Goal: Check status: Check status

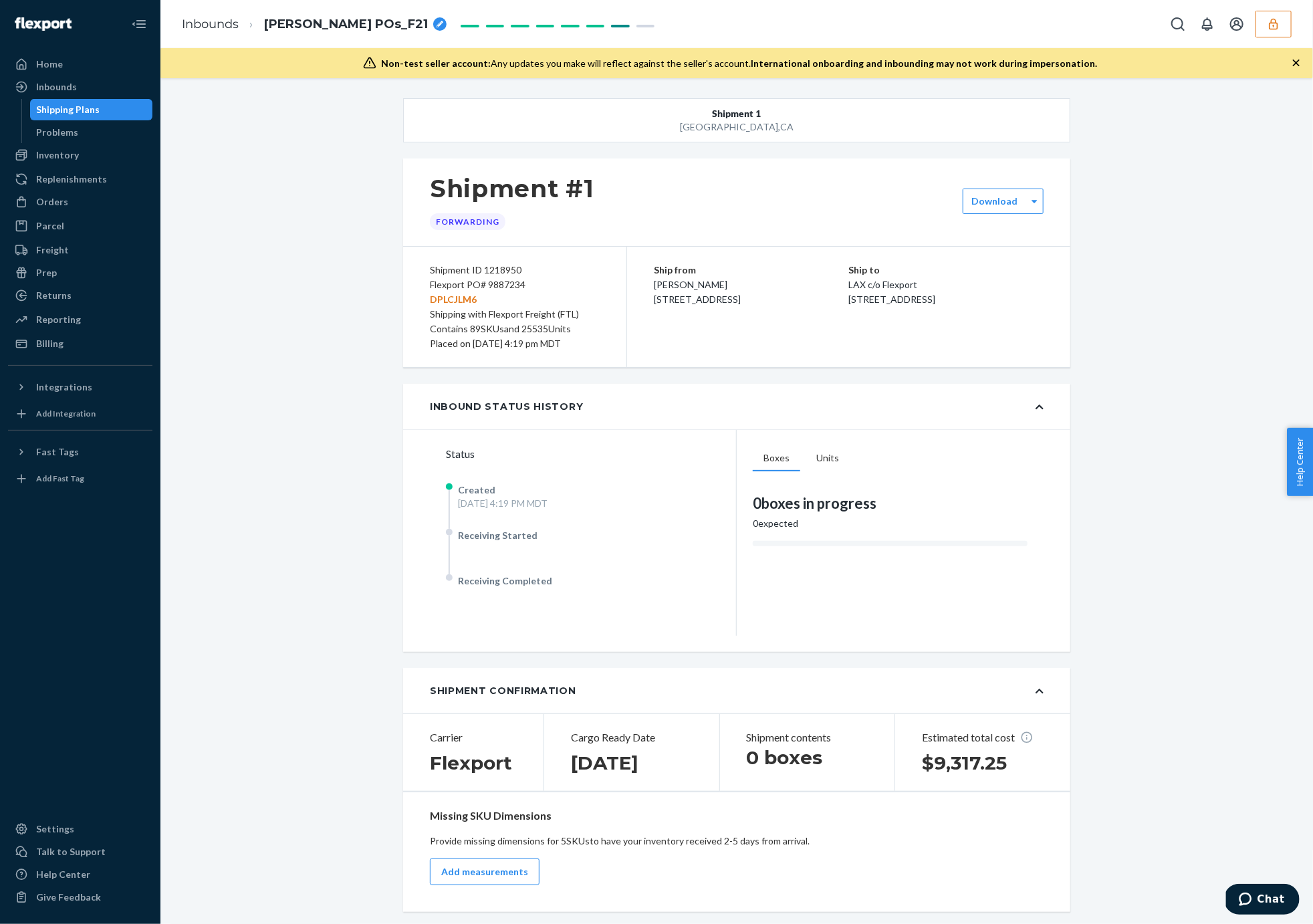
scroll to position [1880, 0]
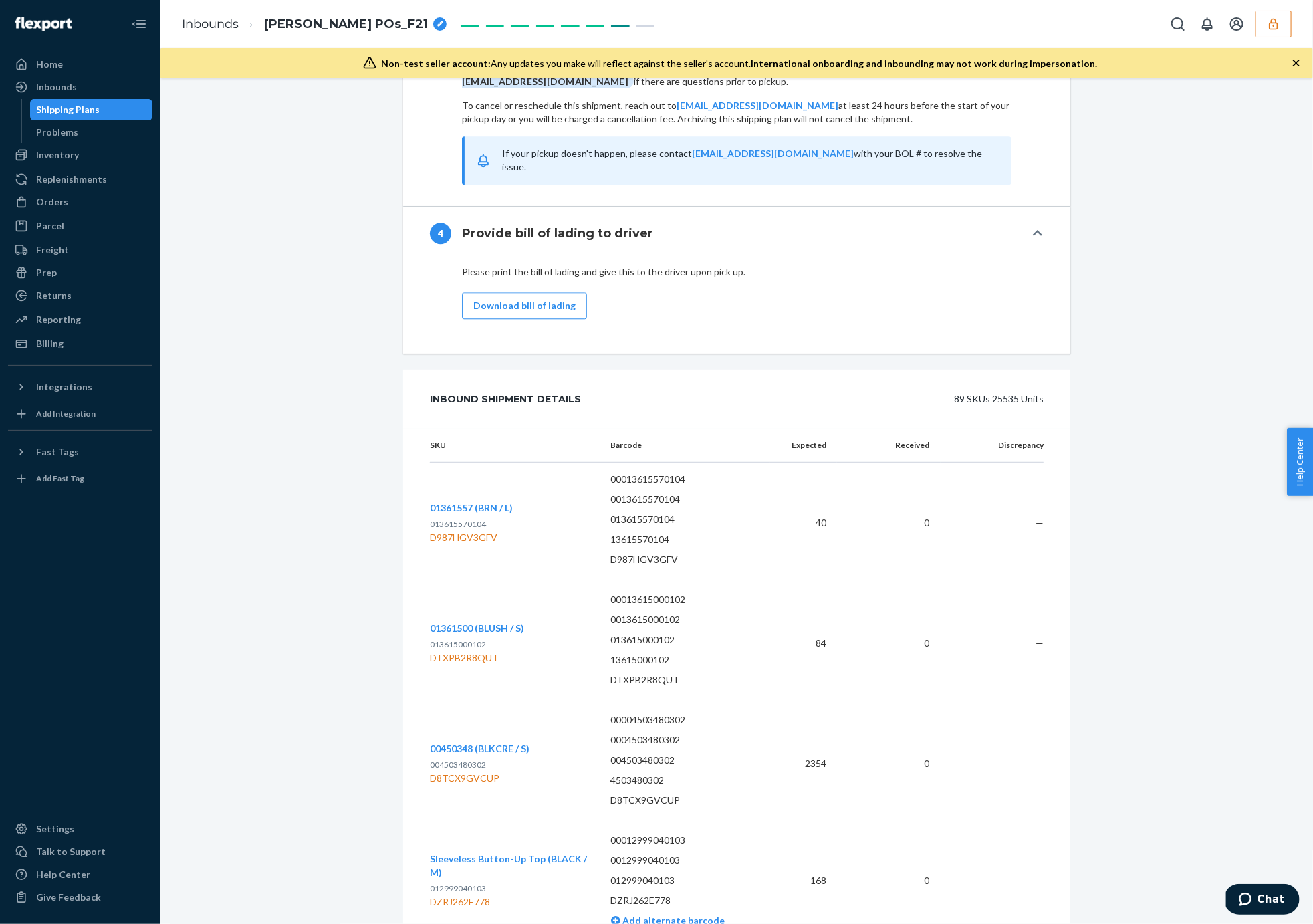
click at [1282, 29] on button "button" at bounding box center [1273, 24] width 36 height 27
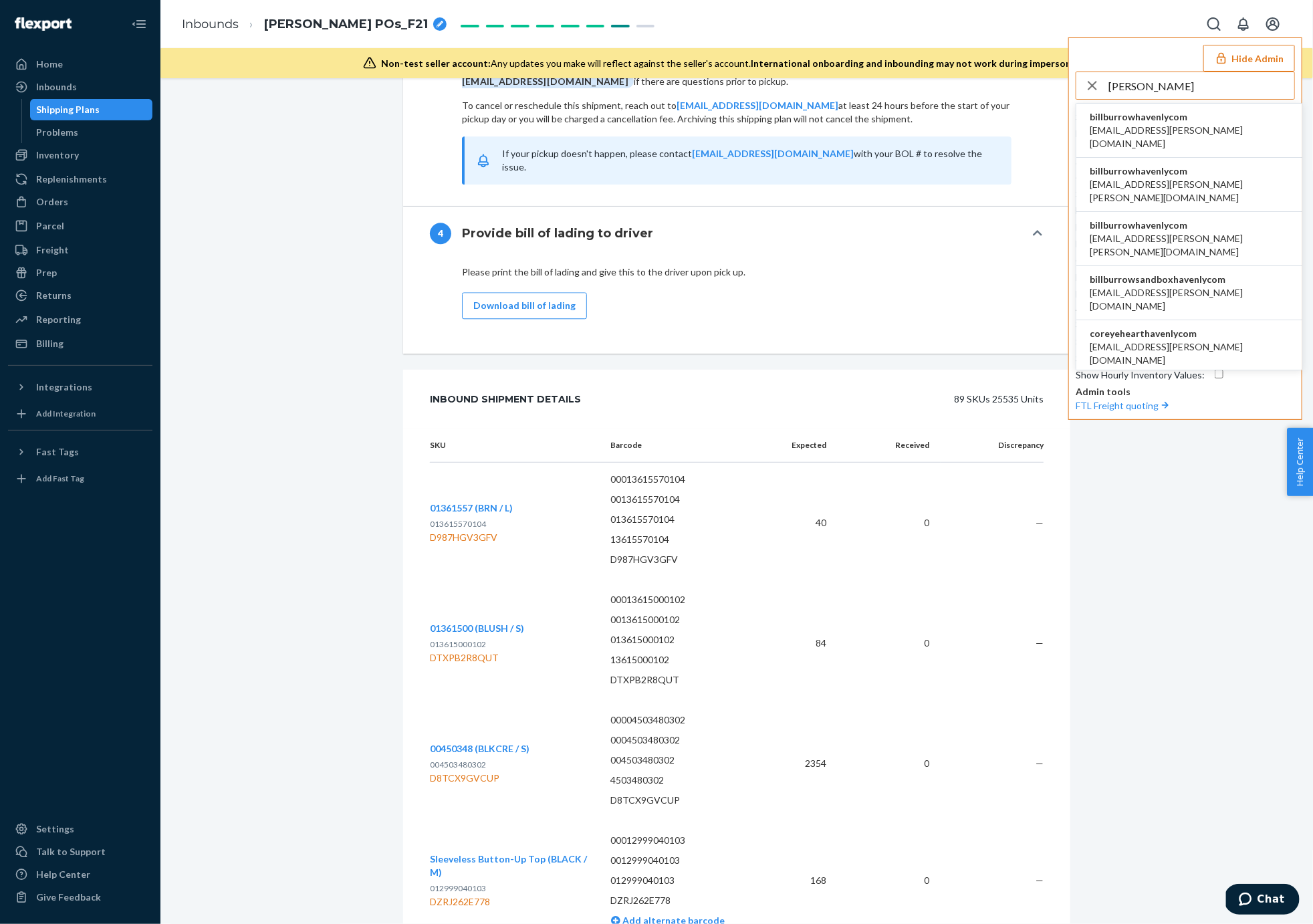
type input "burrow"
click at [1155, 120] on span "billburrowhavenlycom" at bounding box center [1189, 116] width 199 height 13
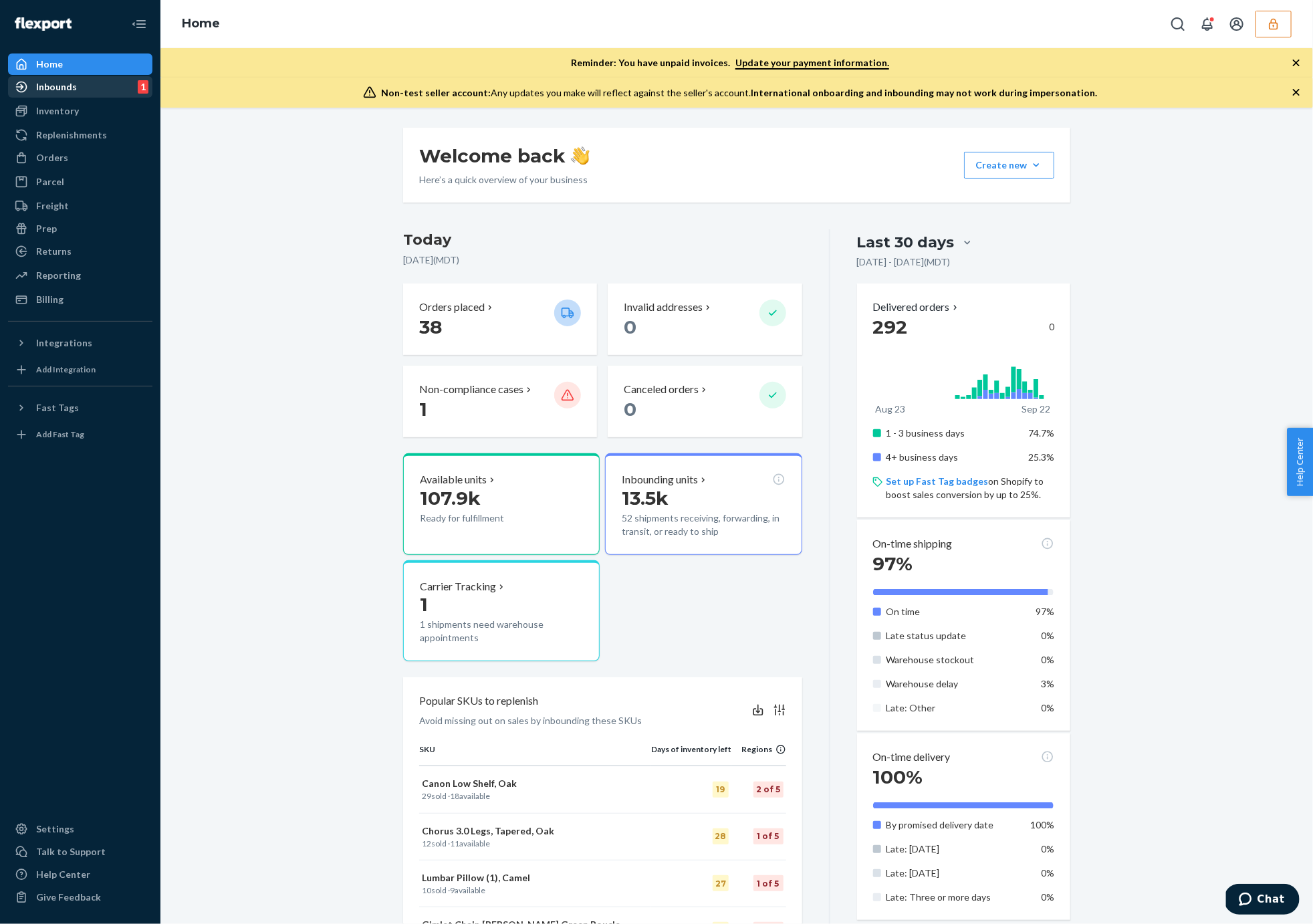
click at [79, 92] on div "Inbounds 1" at bounding box center [80, 87] width 142 height 18
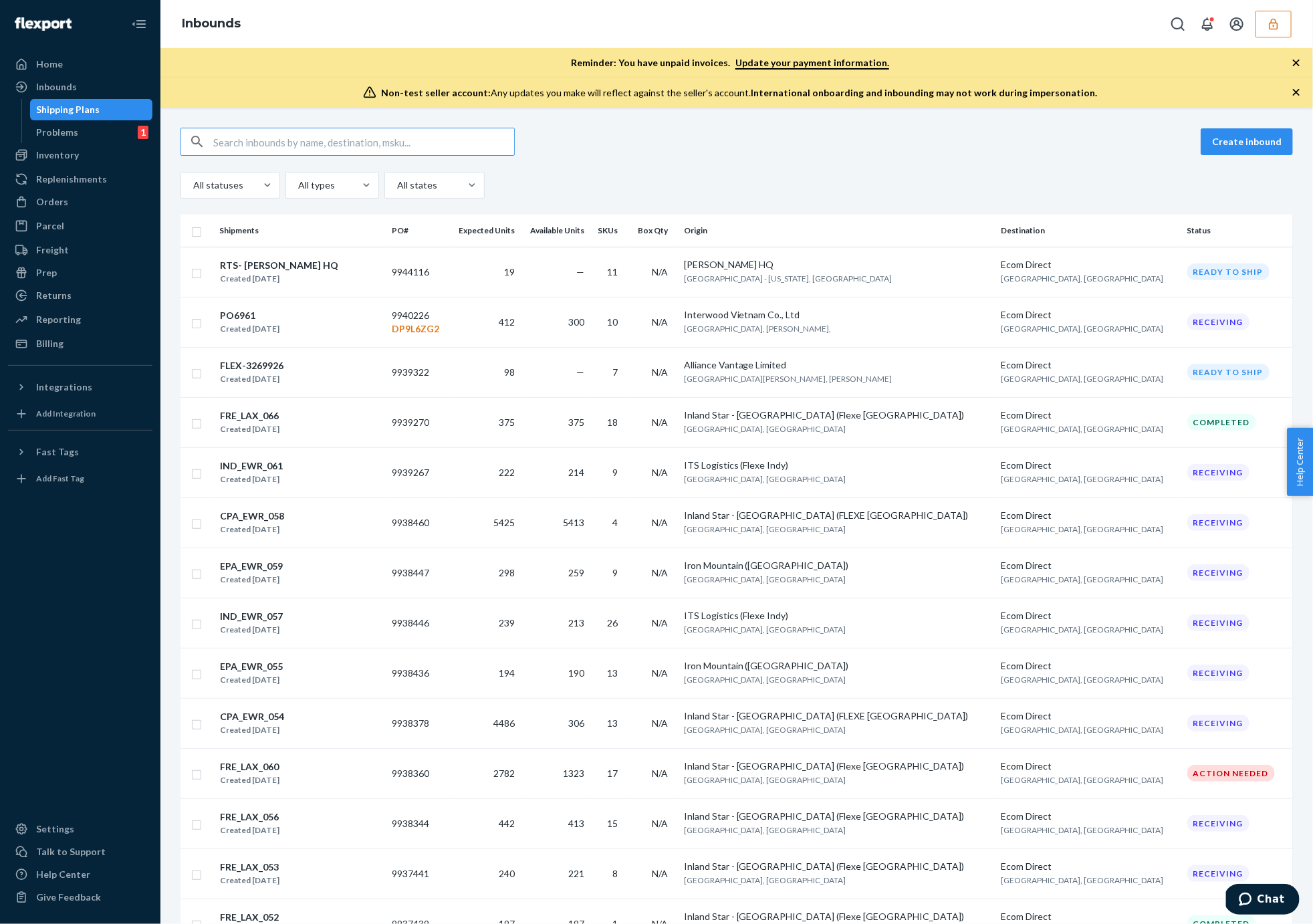
type input "SW4145279"
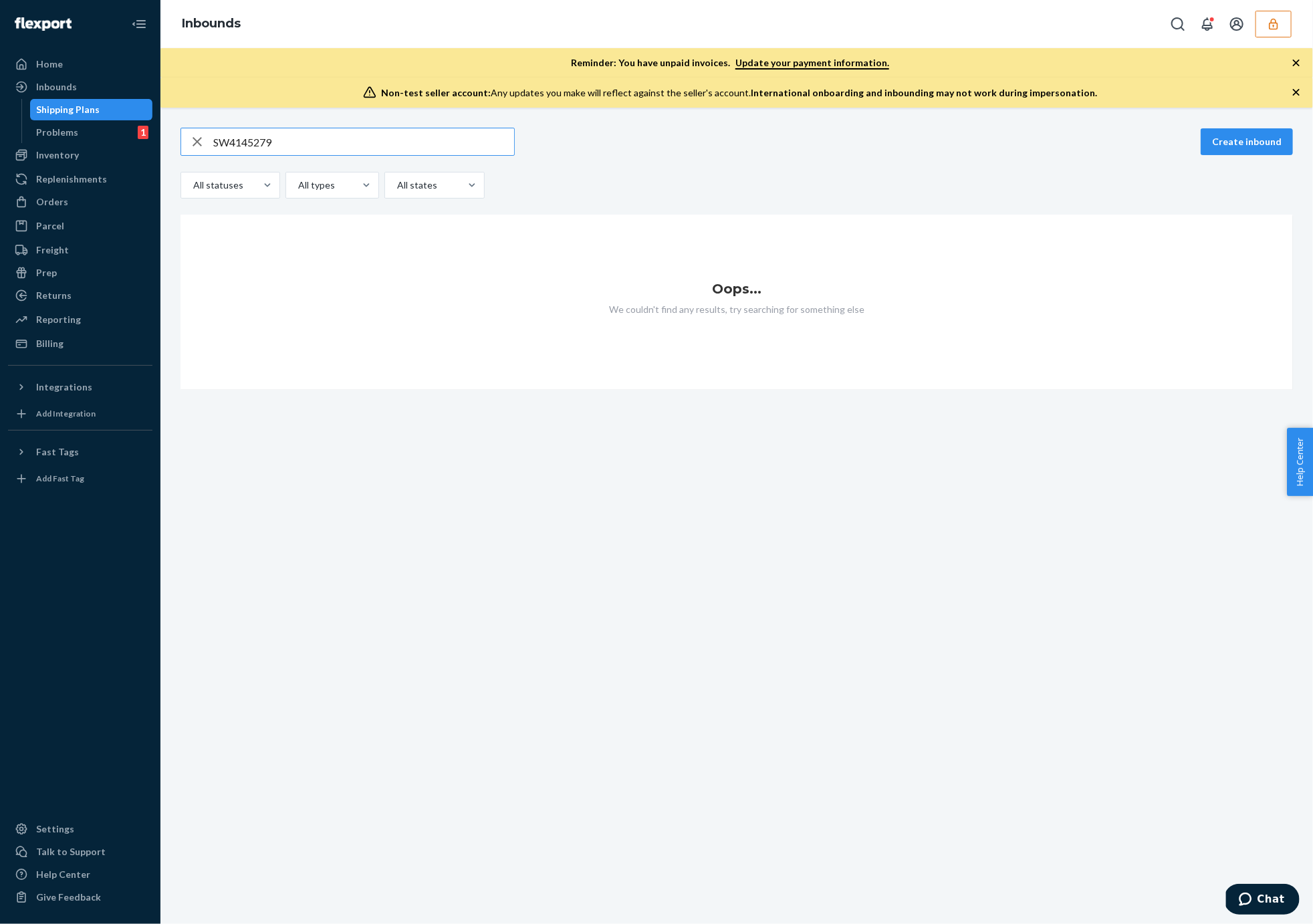
click at [253, 146] on input "SW4145279" at bounding box center [363, 142] width 301 height 27
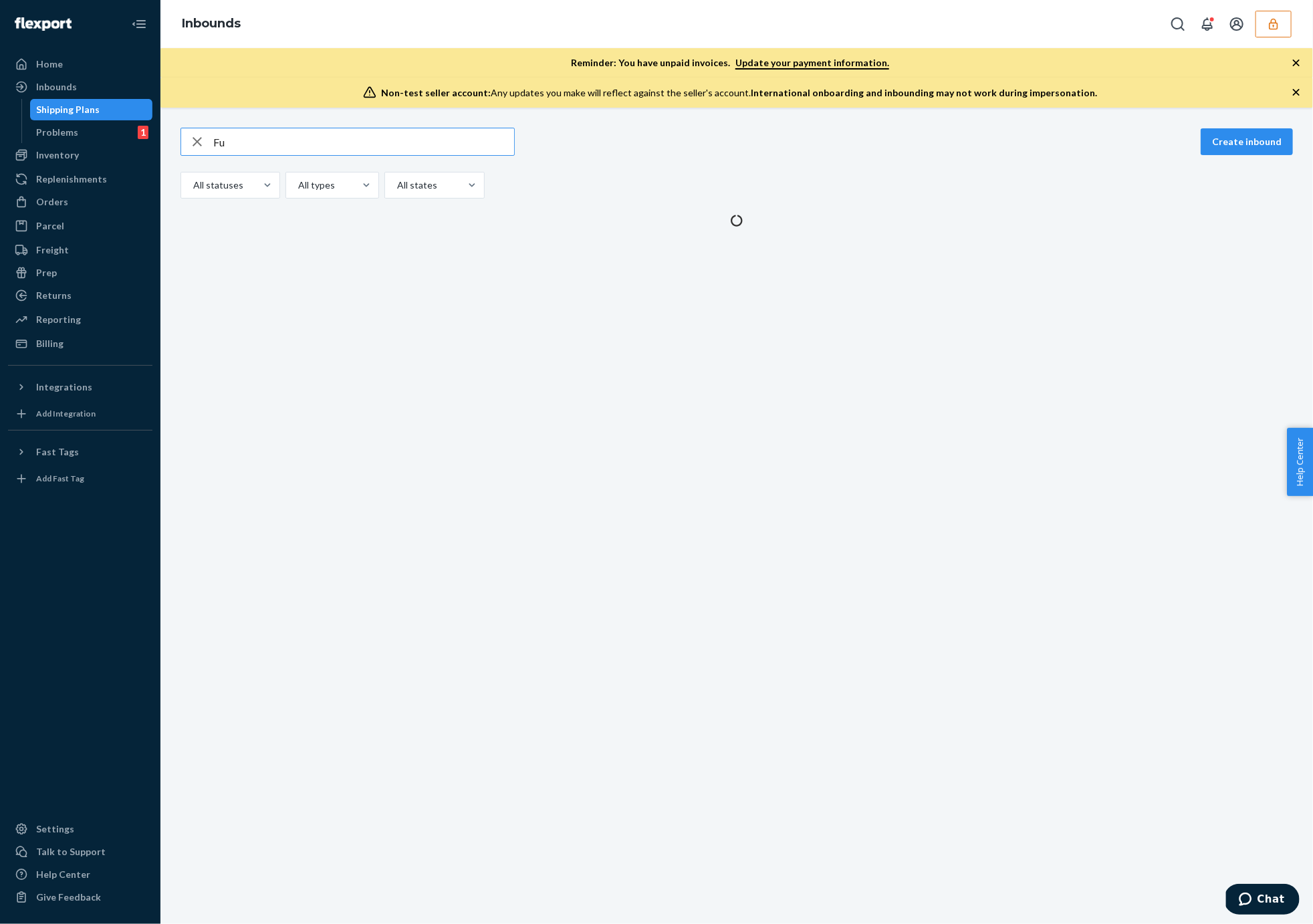
type input "F"
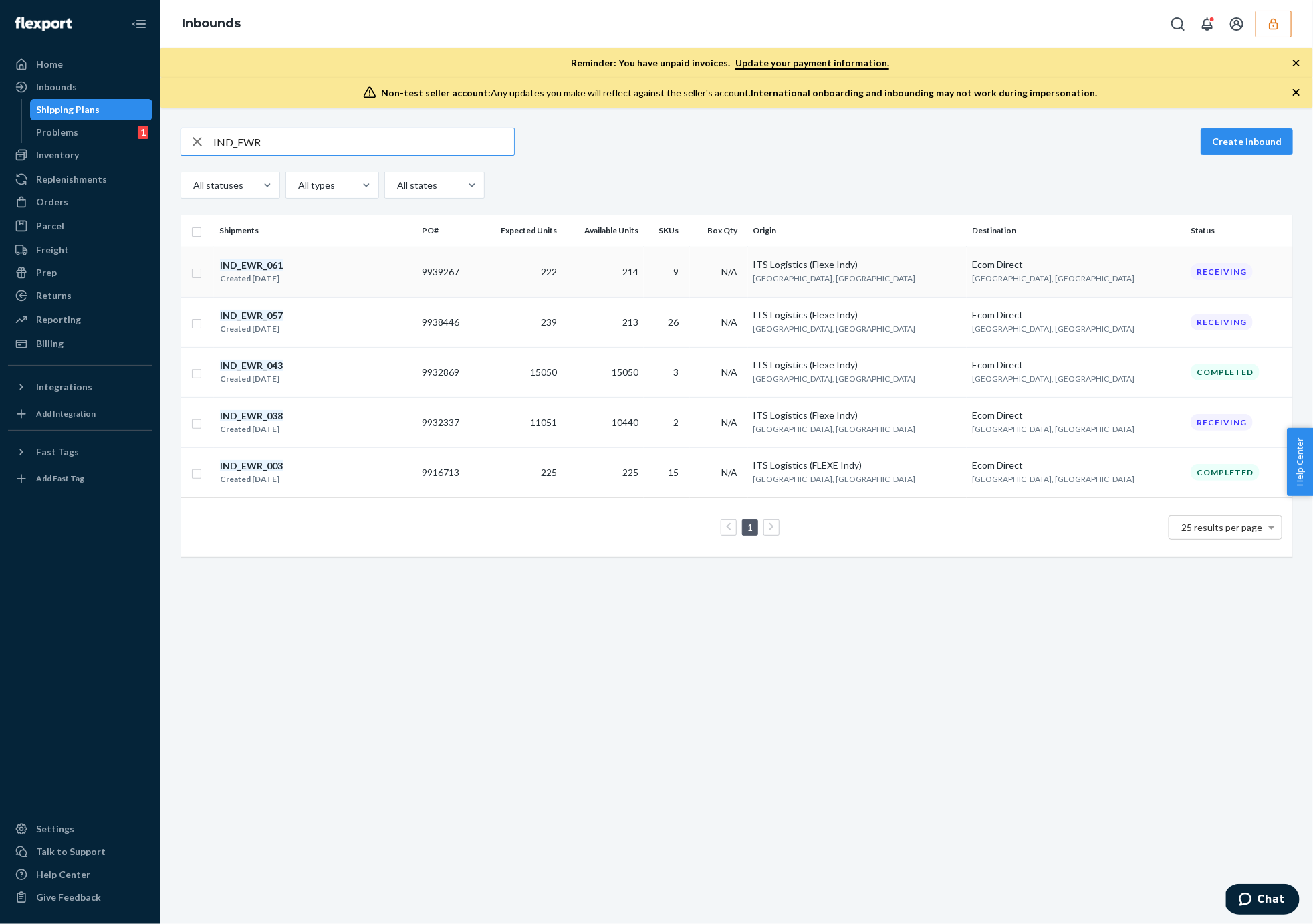
type input "IND_EWR"
click at [334, 272] on div "IND_EWR_061 Created [DATE]" at bounding box center [315, 273] width 192 height 28
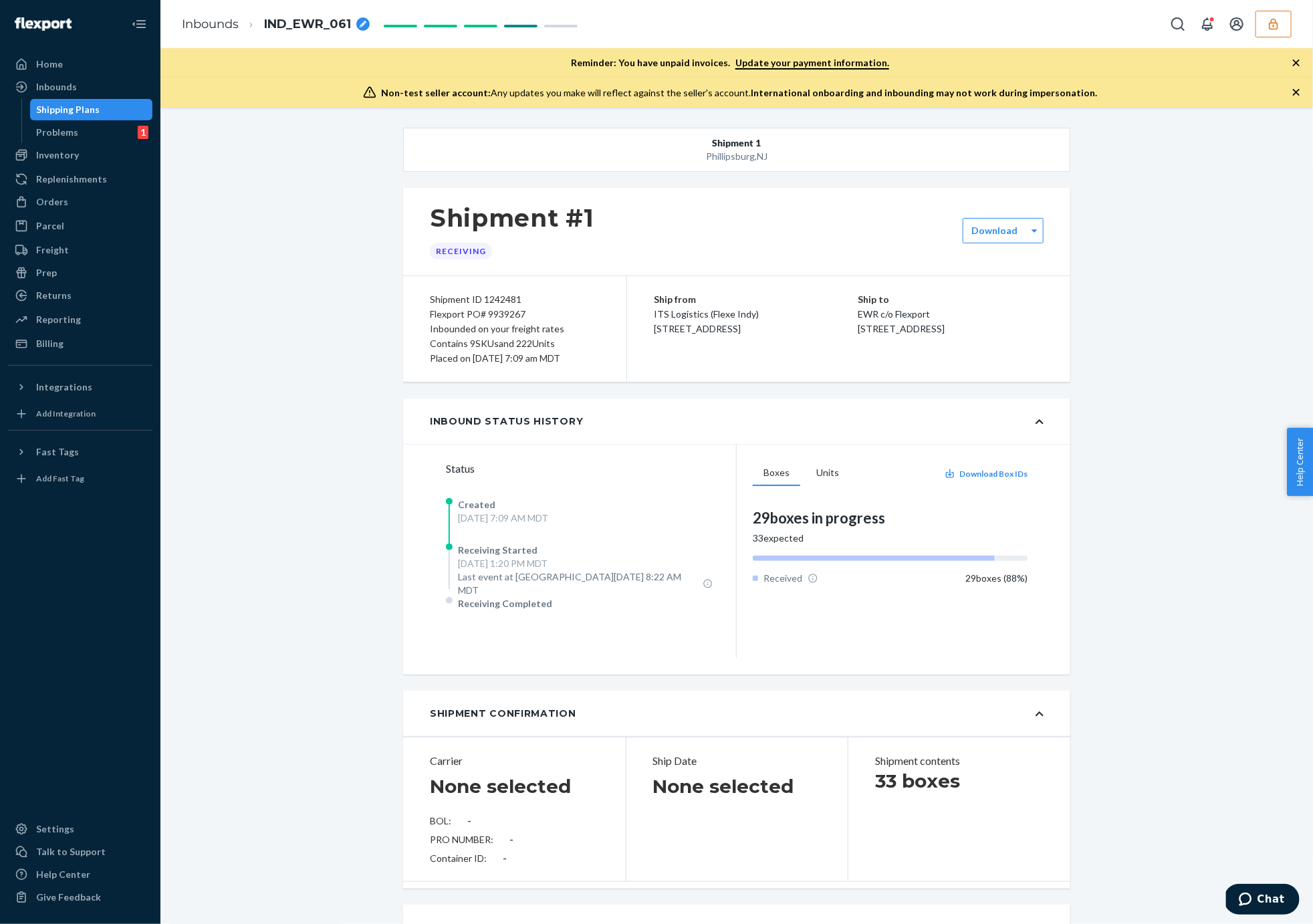
type input "SW4145262"
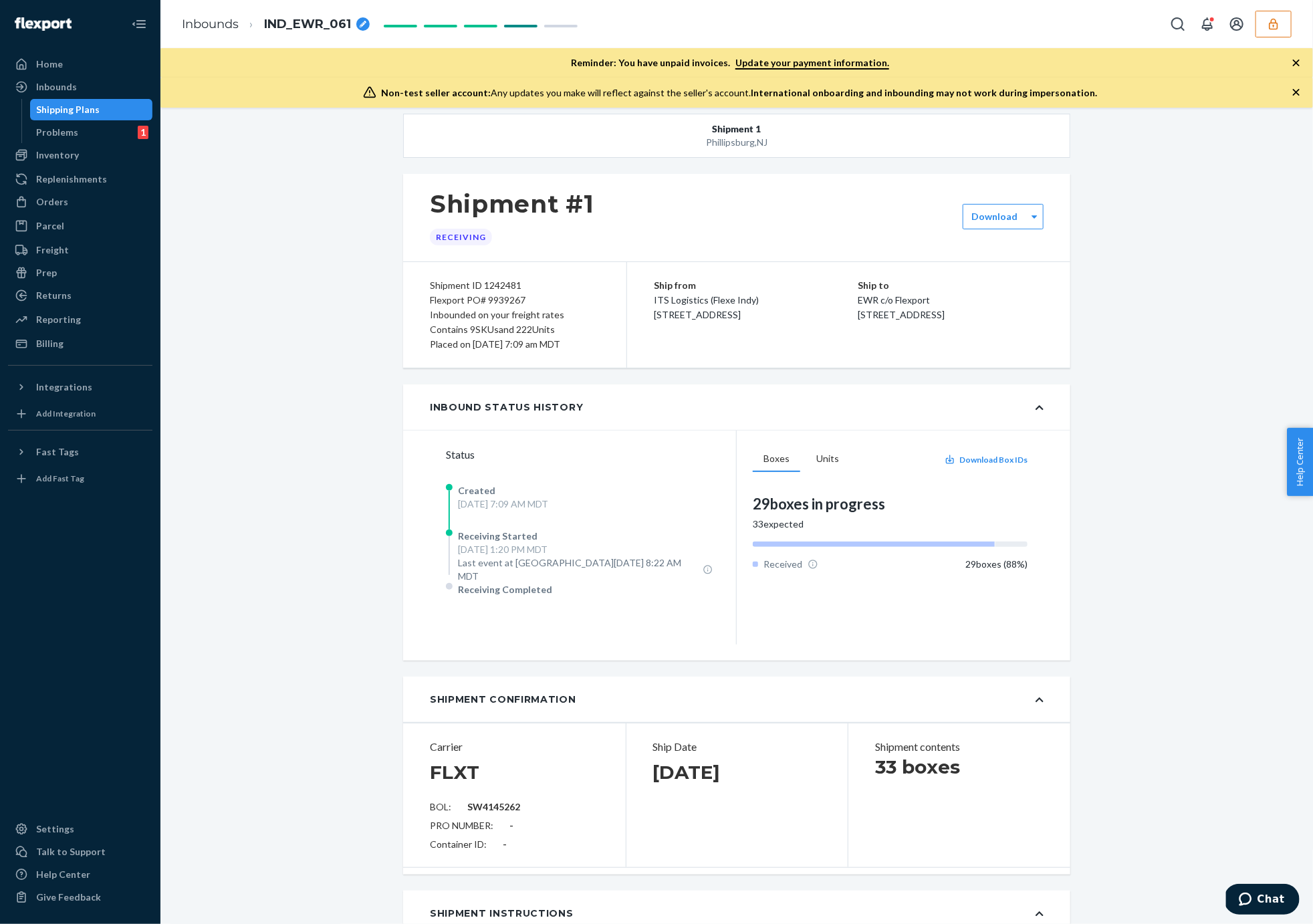
scroll to position [62, 0]
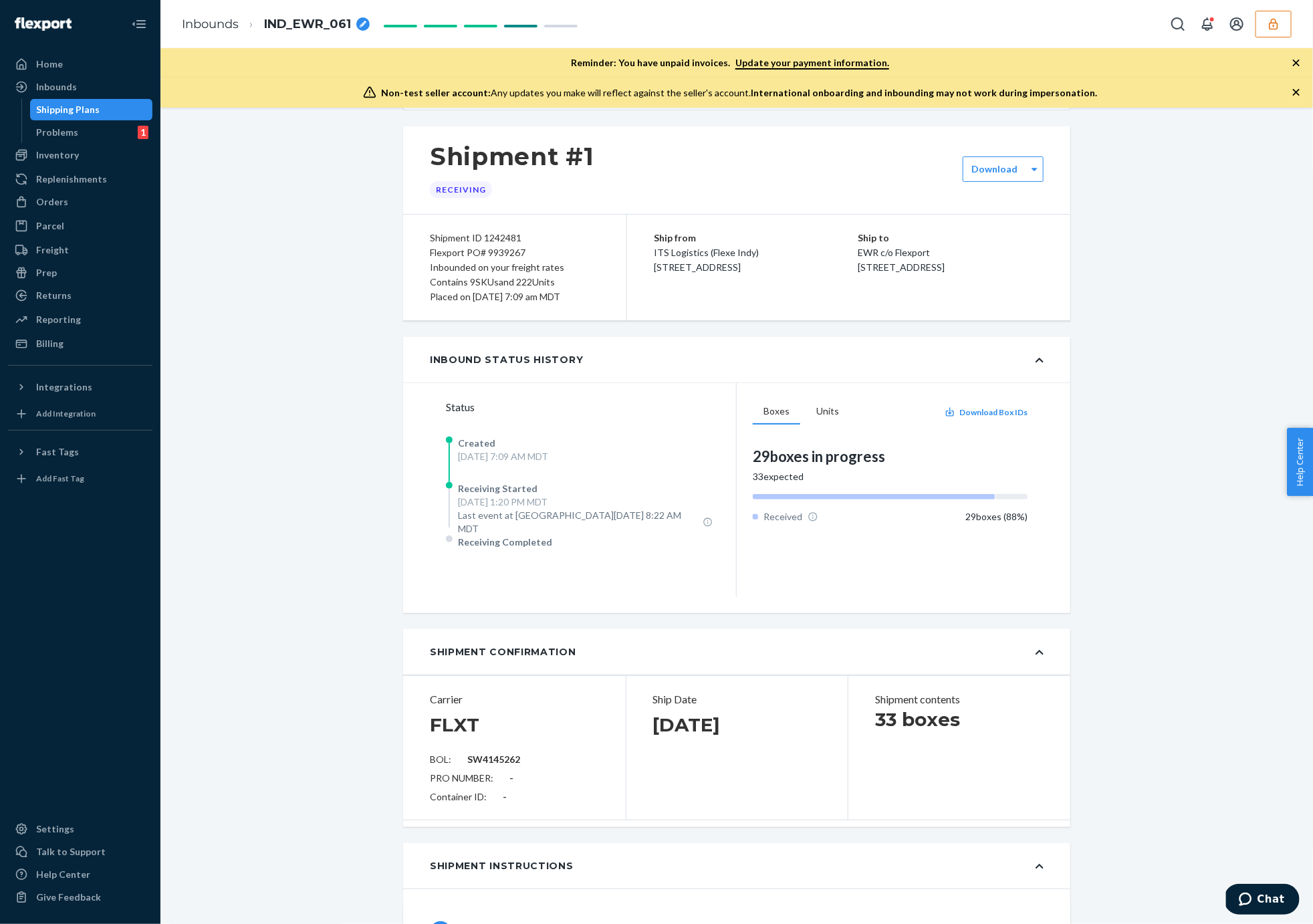
click at [101, 110] on div "Shipping Plans" at bounding box center [92, 109] width 121 height 18
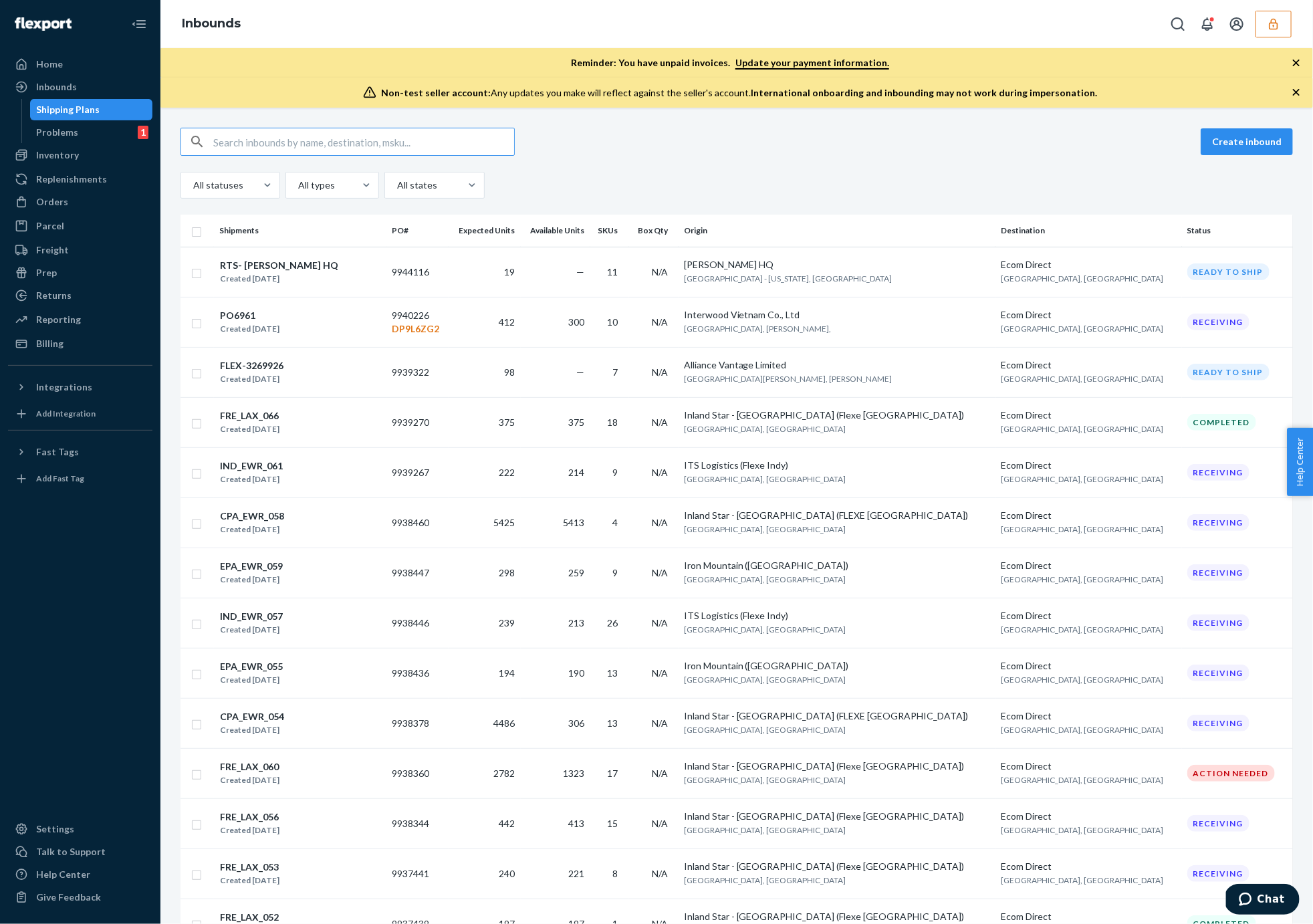
paste input "FLEX-3220680"
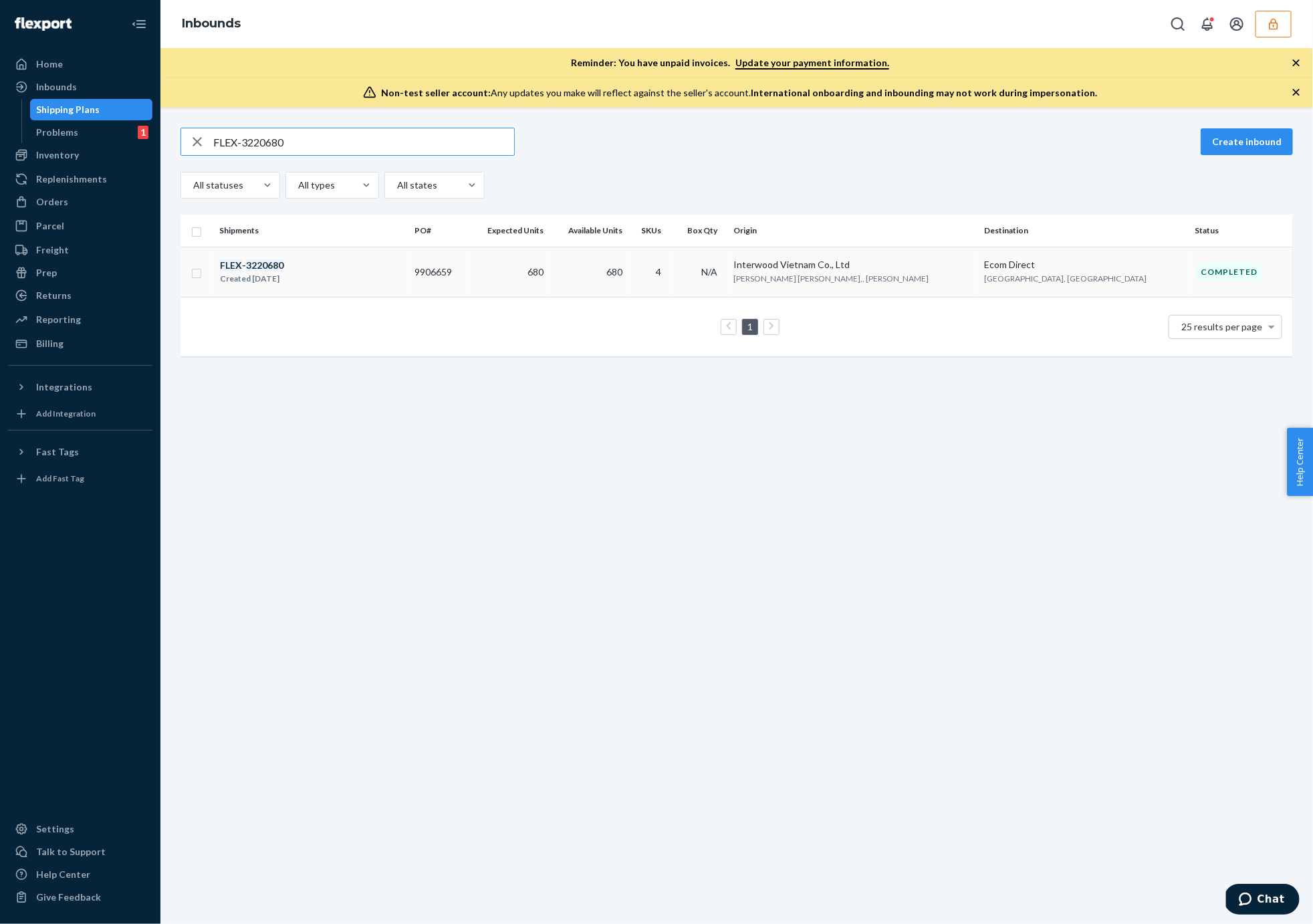
type input "FLEX-3220680"
click at [283, 276] on div "Created [DATE]" at bounding box center [251, 278] width 63 height 13
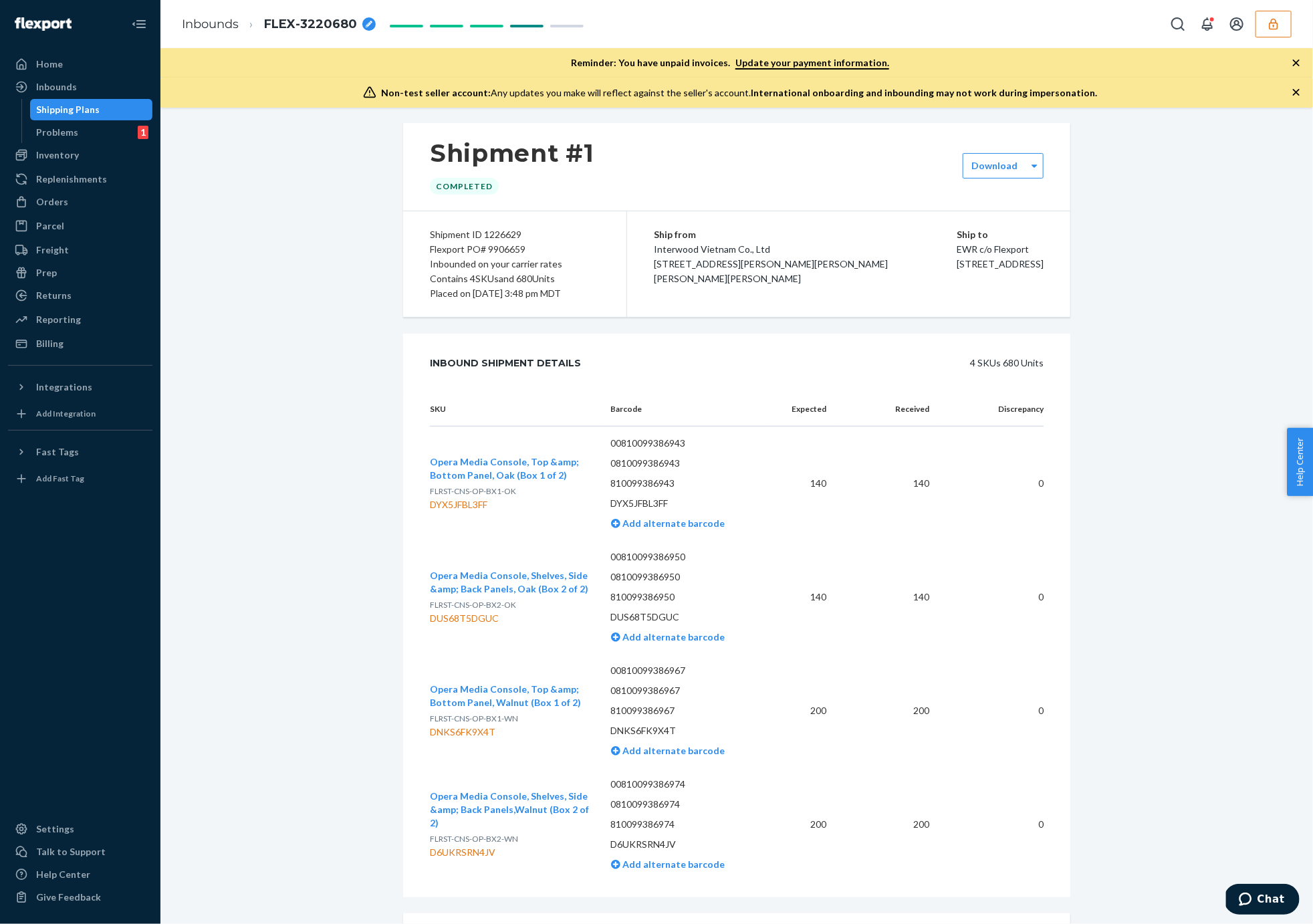
scroll to position [91, 0]
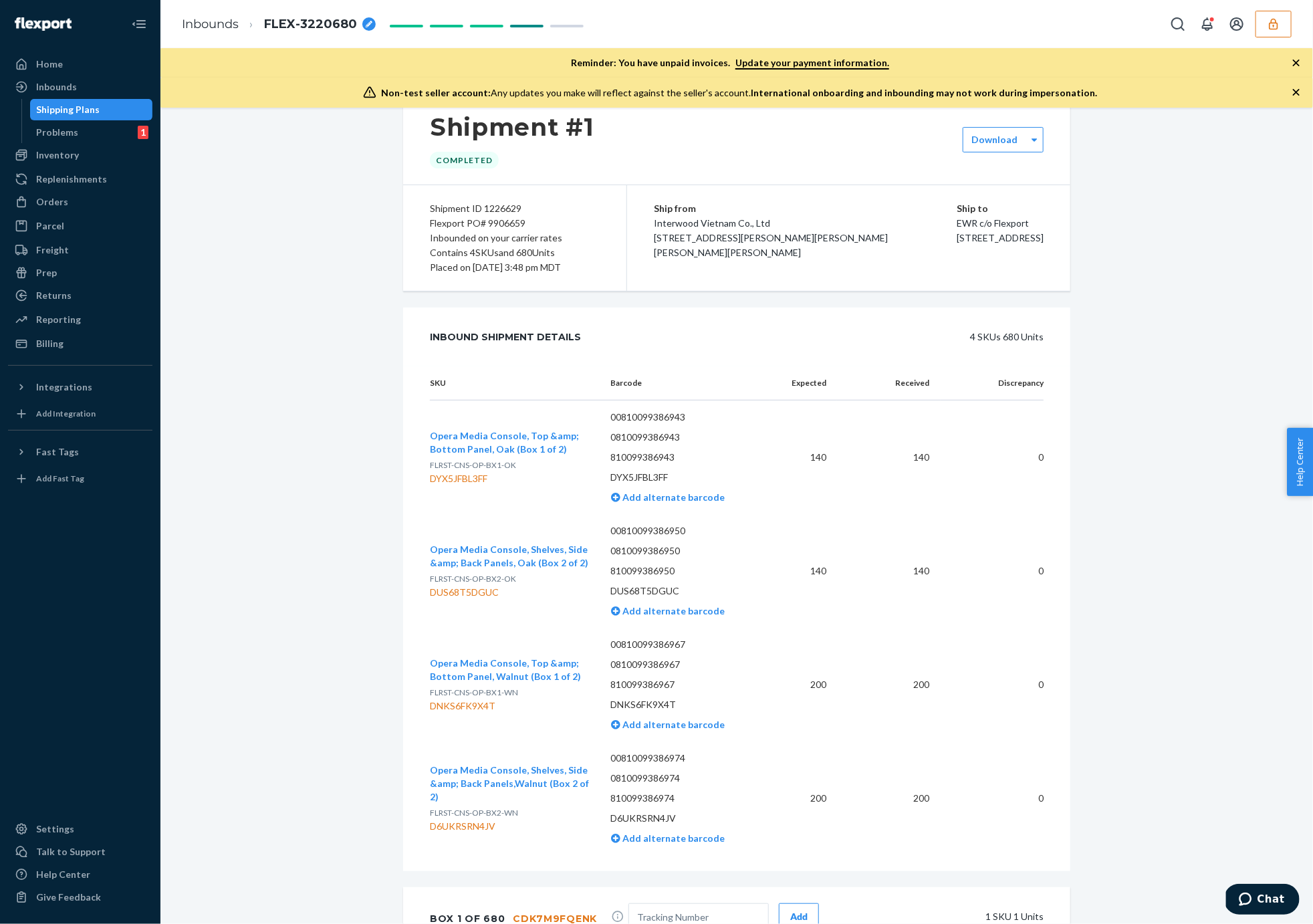
click at [486, 461] on span "FLRST-CNS-OP-BX1-OK" at bounding box center [473, 465] width 87 height 10
copy span "FLRST-CNS-OP-BX1-OK"
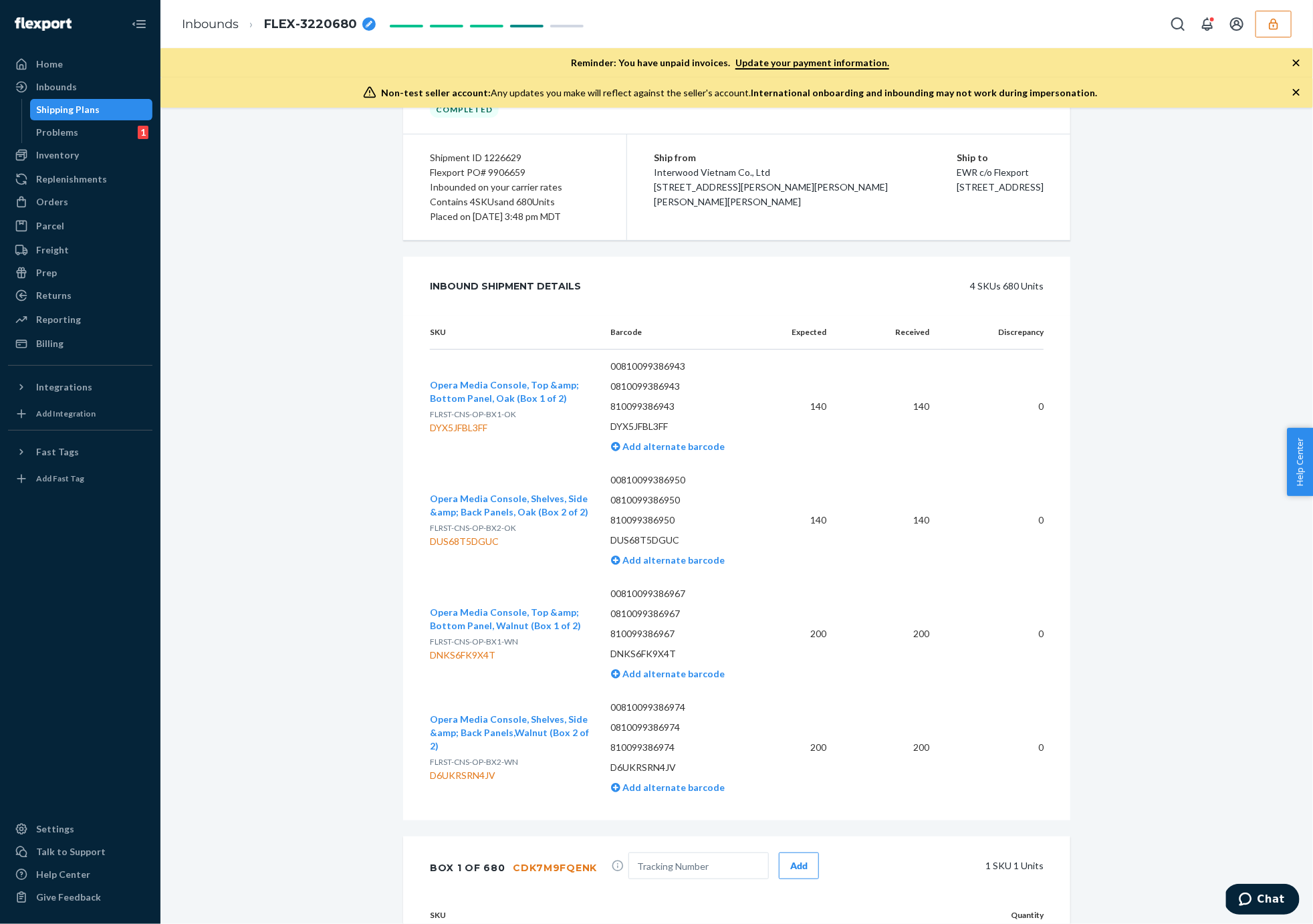
scroll to position [154, 0]
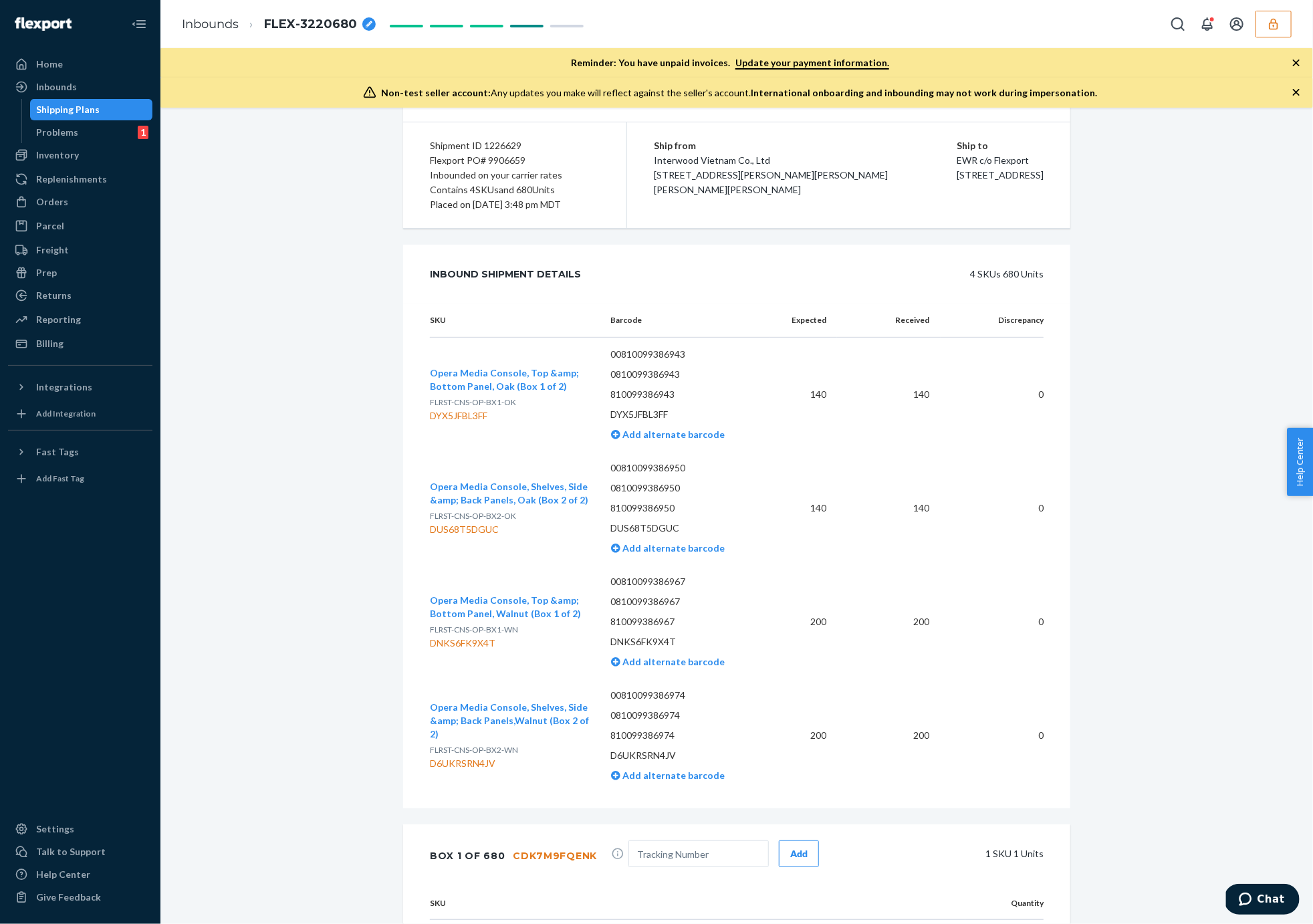
click at [462, 400] on span "FLRST-CNS-OP-BX1-OK" at bounding box center [473, 402] width 87 height 10
click at [483, 409] on div "DYX5JFBL3FF" at bounding box center [510, 415] width 160 height 13
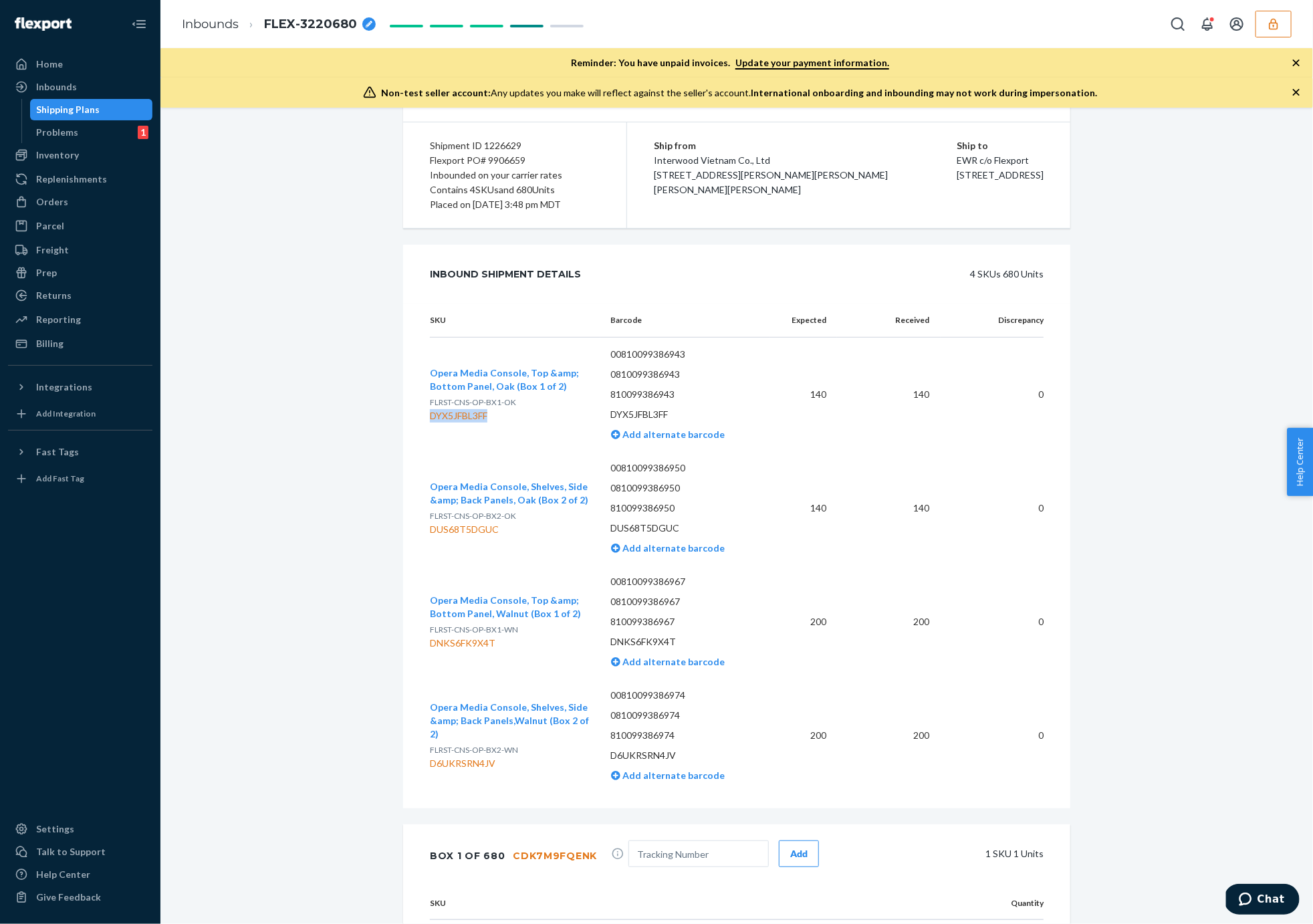
click at [456, 529] on div "DUS68T5DGUC" at bounding box center [510, 529] width 160 height 13
click at [466, 642] on div "DNKS6FK9X4T" at bounding box center [510, 643] width 160 height 13
click at [466, 762] on div "D6UKRSRN4JV" at bounding box center [510, 763] width 160 height 13
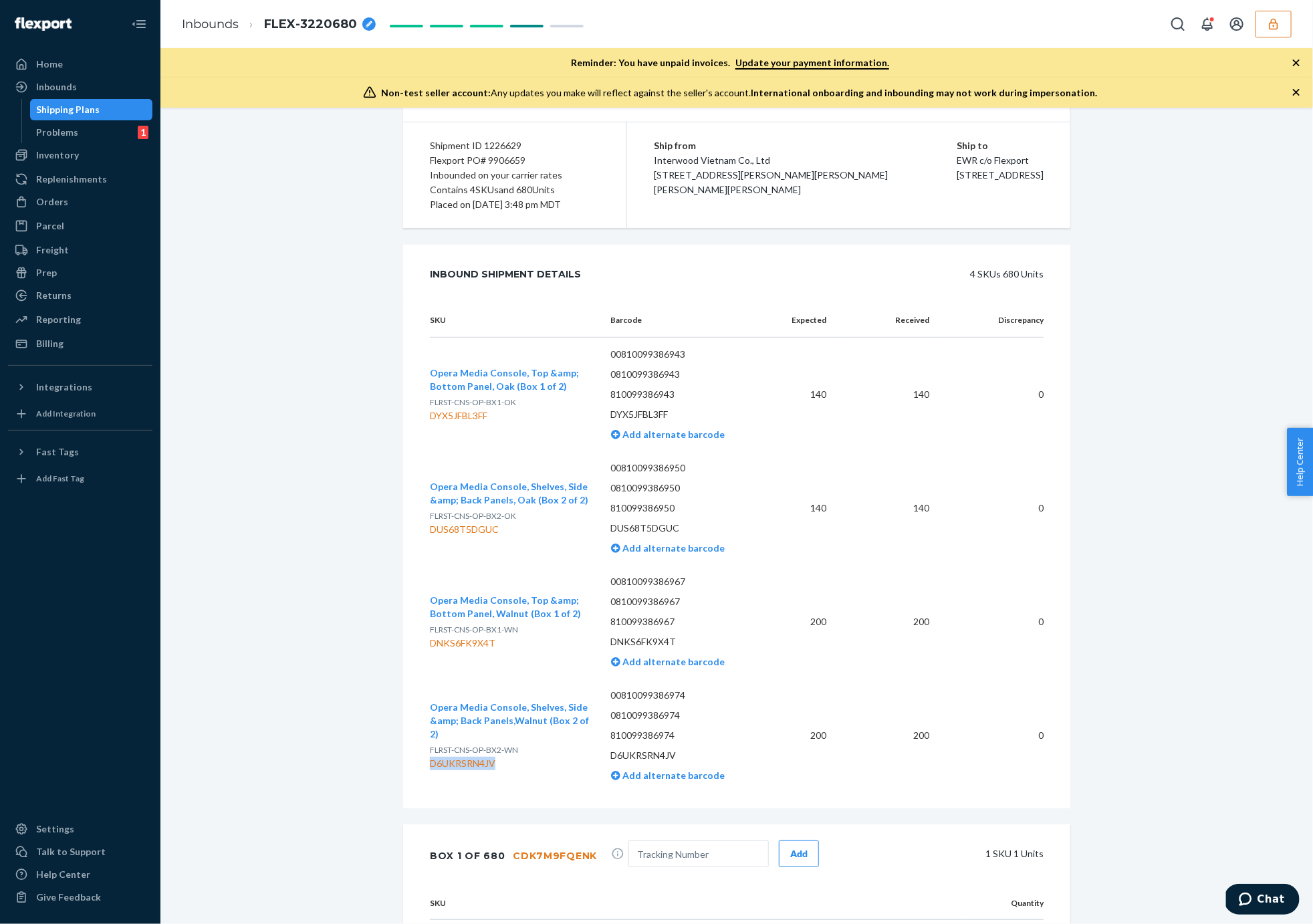
click at [466, 762] on div "D6UKRSRN4JV" at bounding box center [510, 763] width 160 height 13
click at [224, 21] on link "Inbounds" at bounding box center [210, 24] width 57 height 15
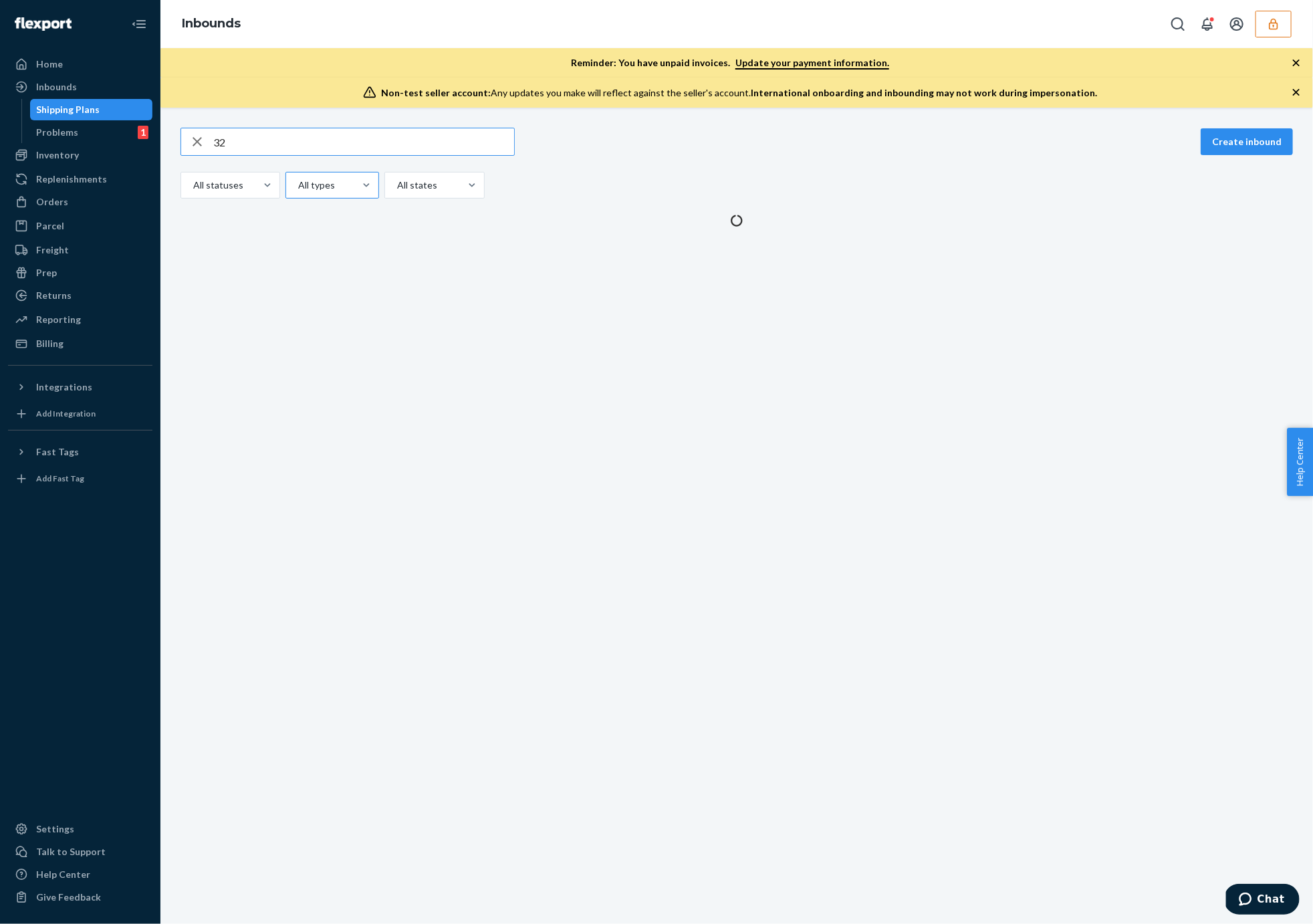
type input "322"
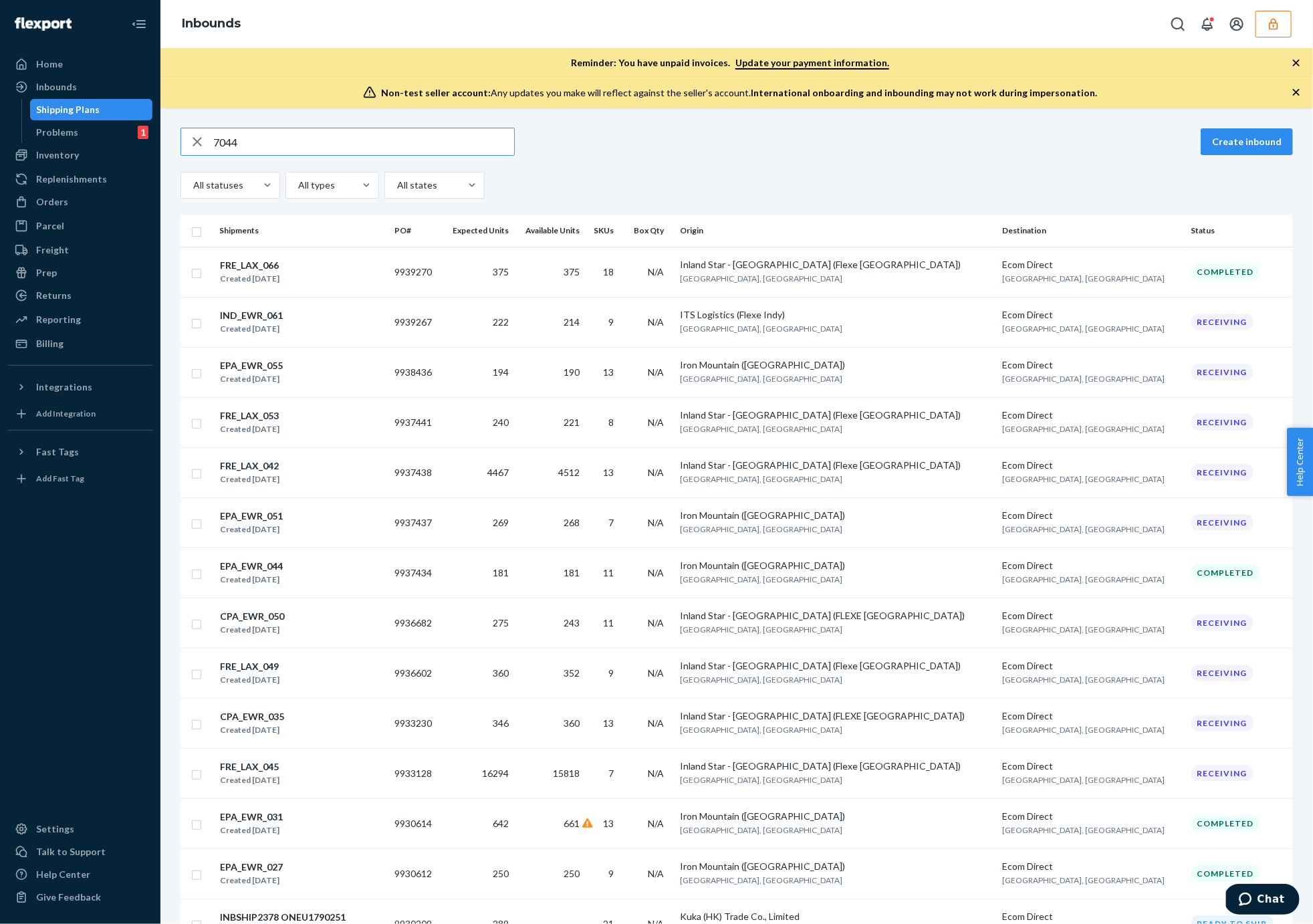
click at [214, 142] on input "7044" at bounding box center [363, 142] width 301 height 27
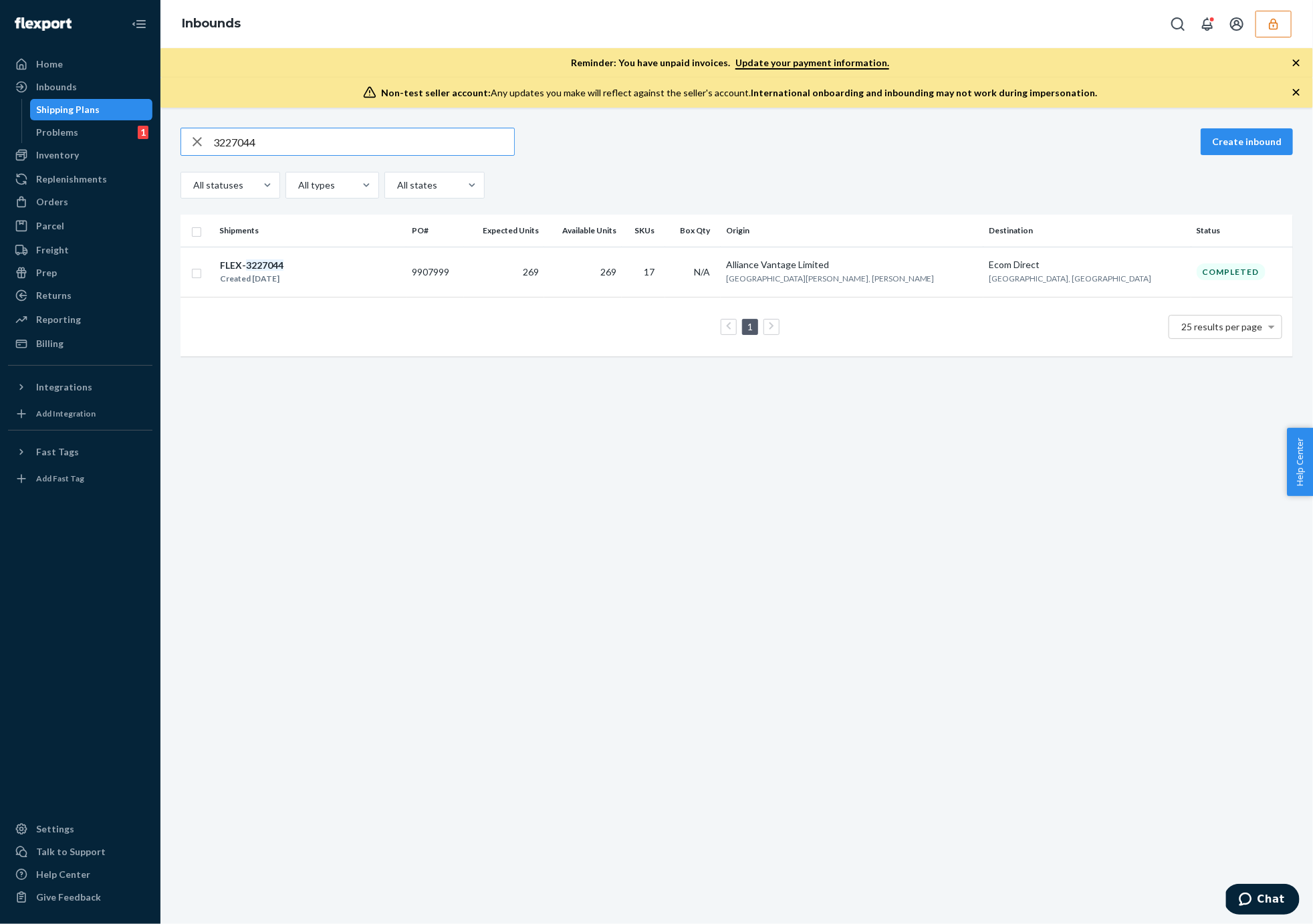
click at [275, 139] on input "3227044" at bounding box center [363, 142] width 301 height 27
copy tr "FLEX- 3227044 Created [DATE] 9907999"
drag, startPoint x: 527, startPoint y: 276, endPoint x: 216, endPoint y: 260, distance: 311.4
click at [216, 260] on tr "FLEX- 3227044 Created [DATE] 9907999 269 269 17 N/A Alliance Vantage Limited [G…" at bounding box center [736, 272] width 1112 height 50
click at [243, 138] on input "3227044" at bounding box center [363, 142] width 301 height 27
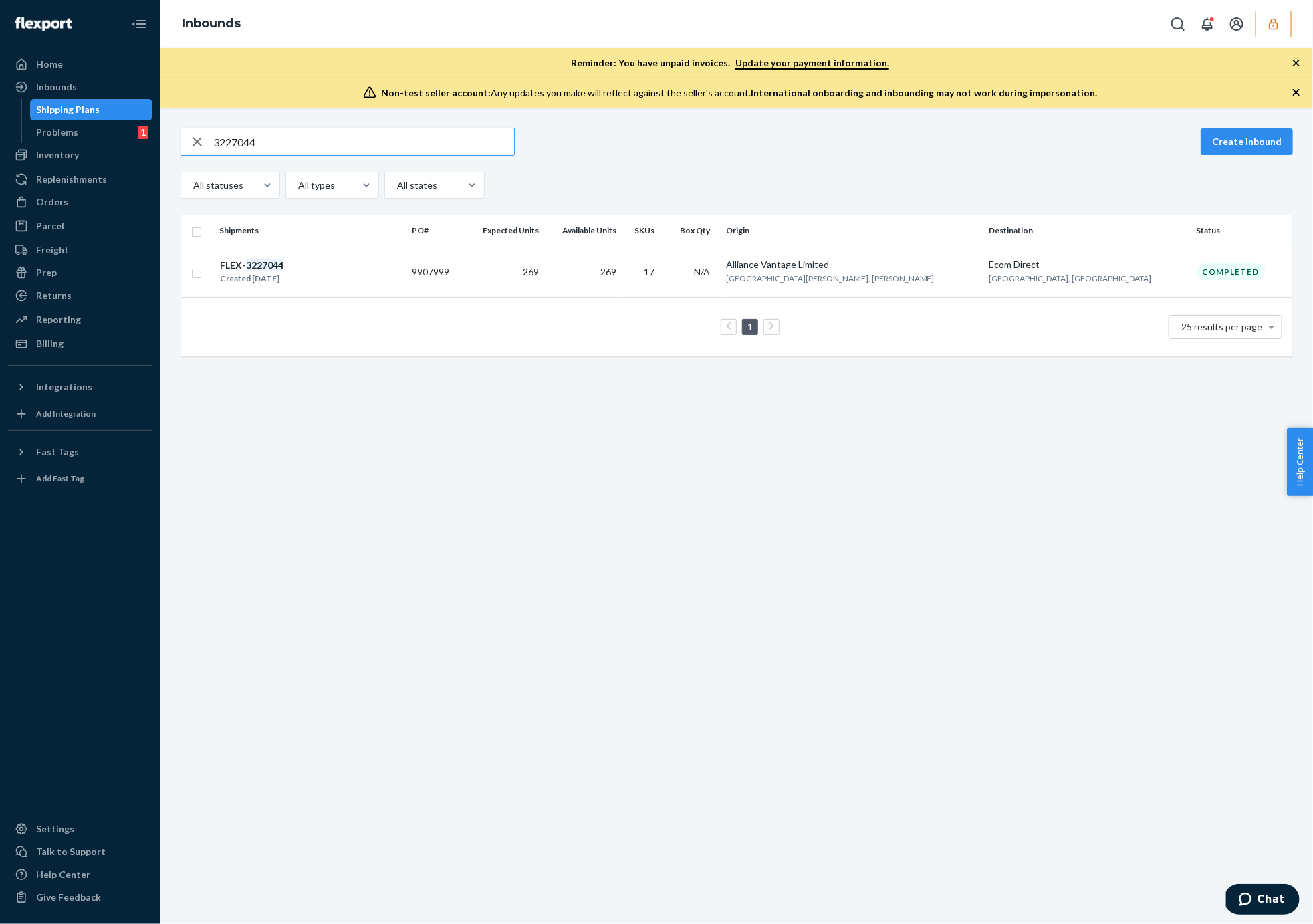
click at [243, 138] on input "3227044" at bounding box center [363, 142] width 301 height 27
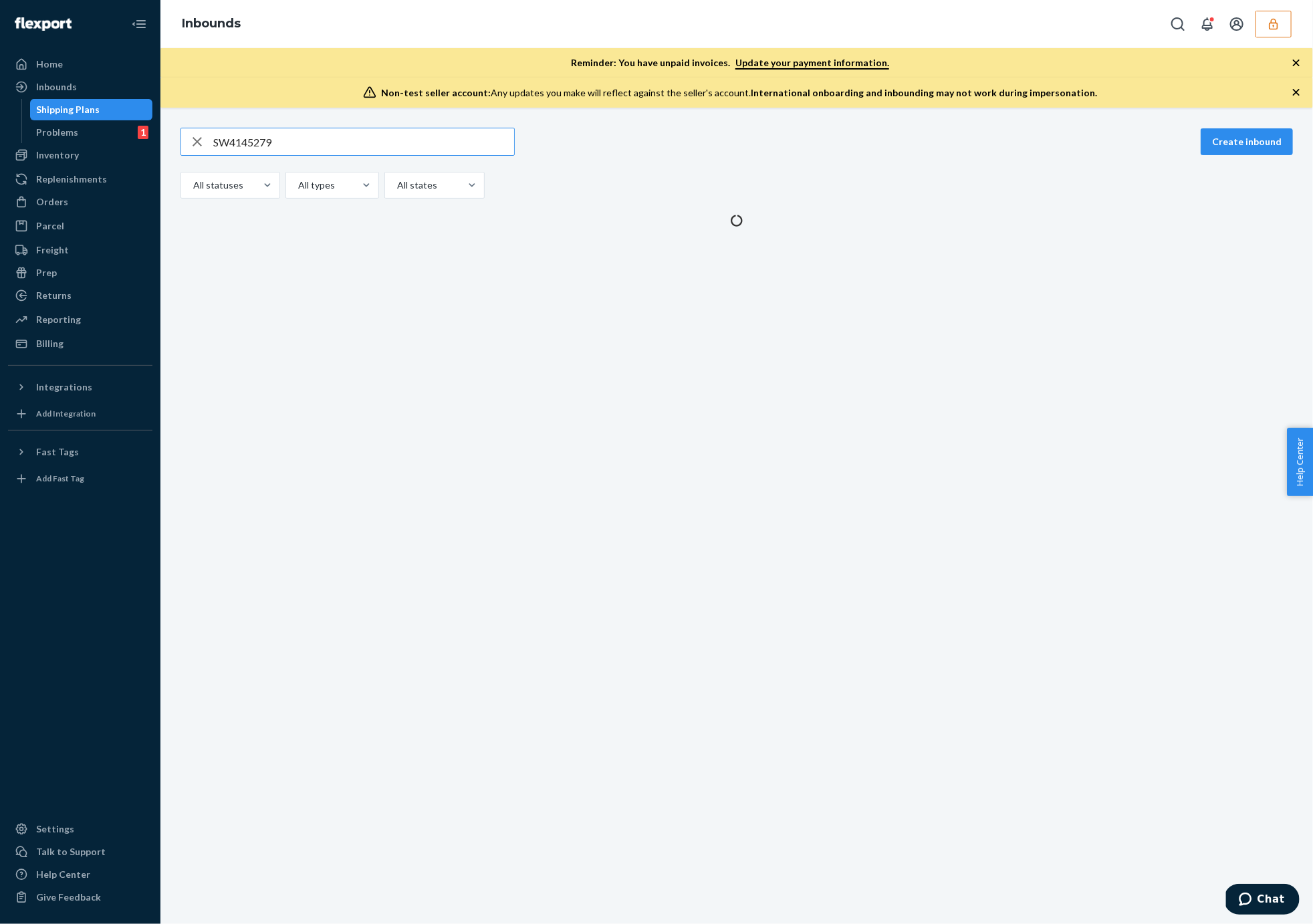
click at [240, 146] on input "SW4145279" at bounding box center [363, 142] width 301 height 27
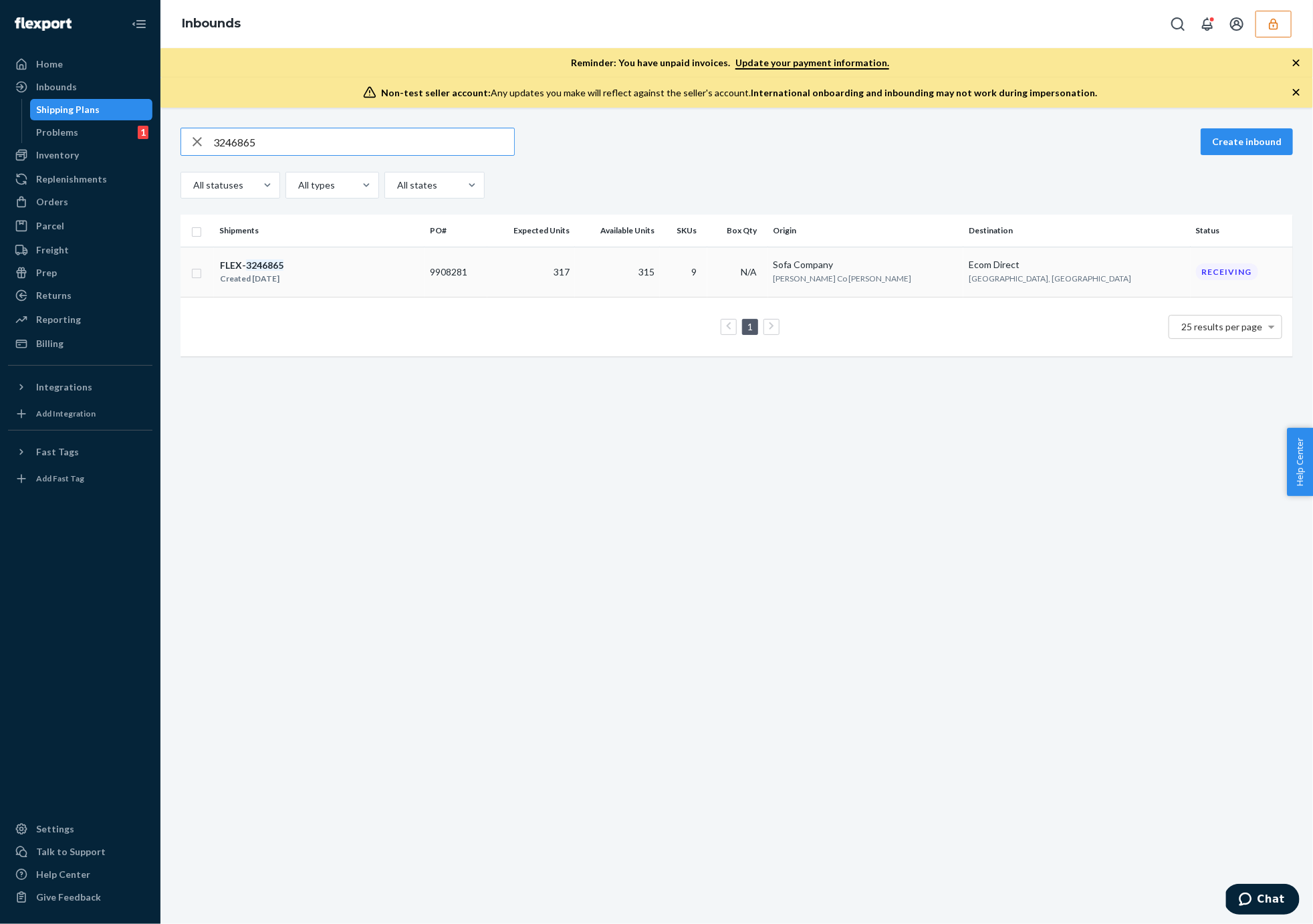
type input "3246865"
copy td "9908281"
copy div "FLEX- 3246865"
drag, startPoint x: 305, startPoint y: 263, endPoint x: 224, endPoint y: 424, distance: 180.2
click at [224, 424] on div "3246865 Create inbound All statuses All types All states Shipments PO# Expected…" at bounding box center [737, 516] width 1153 height 816
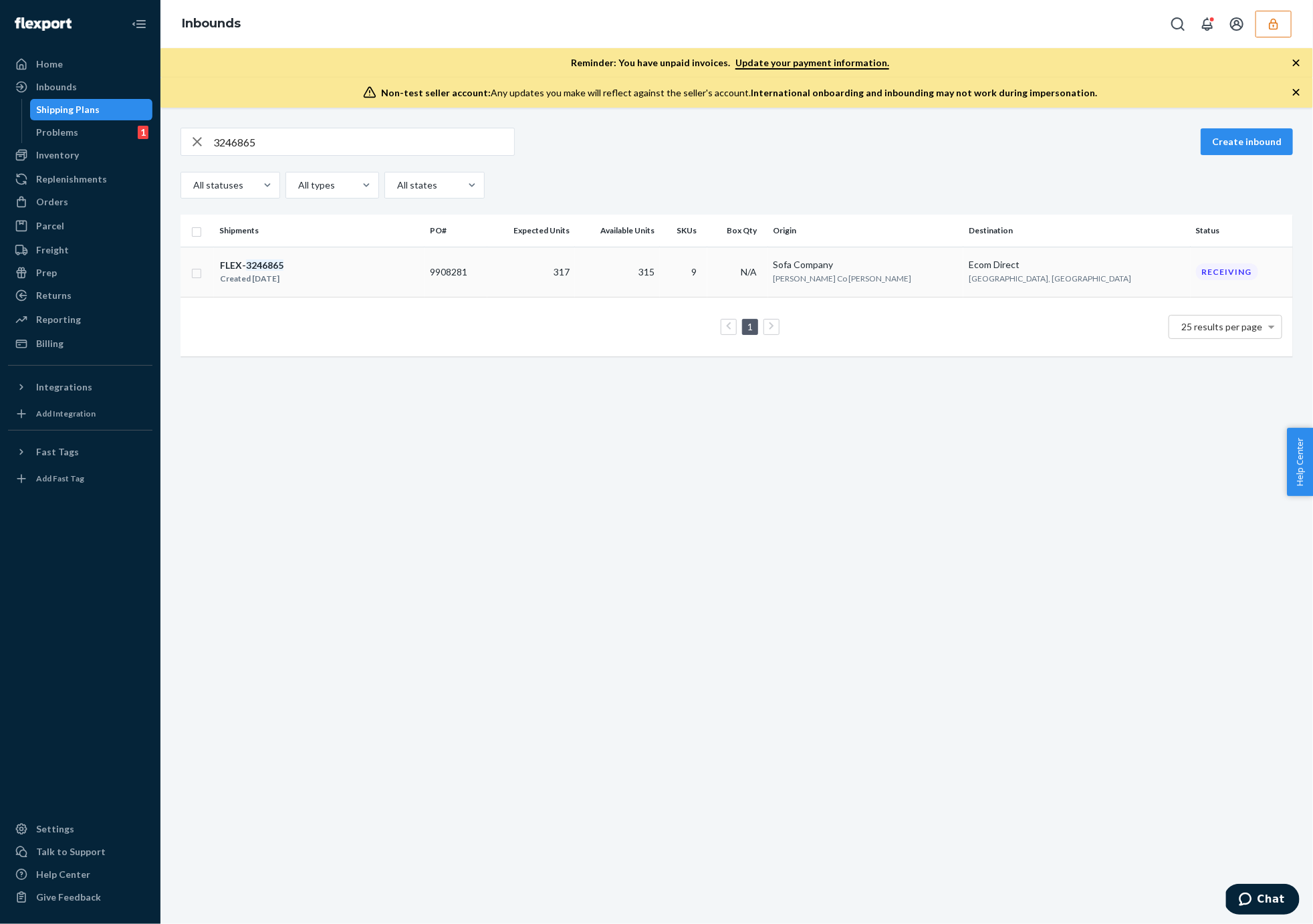
click at [363, 290] on td "FLEX- 3246865 Created [DATE]" at bounding box center [319, 272] width 211 height 50
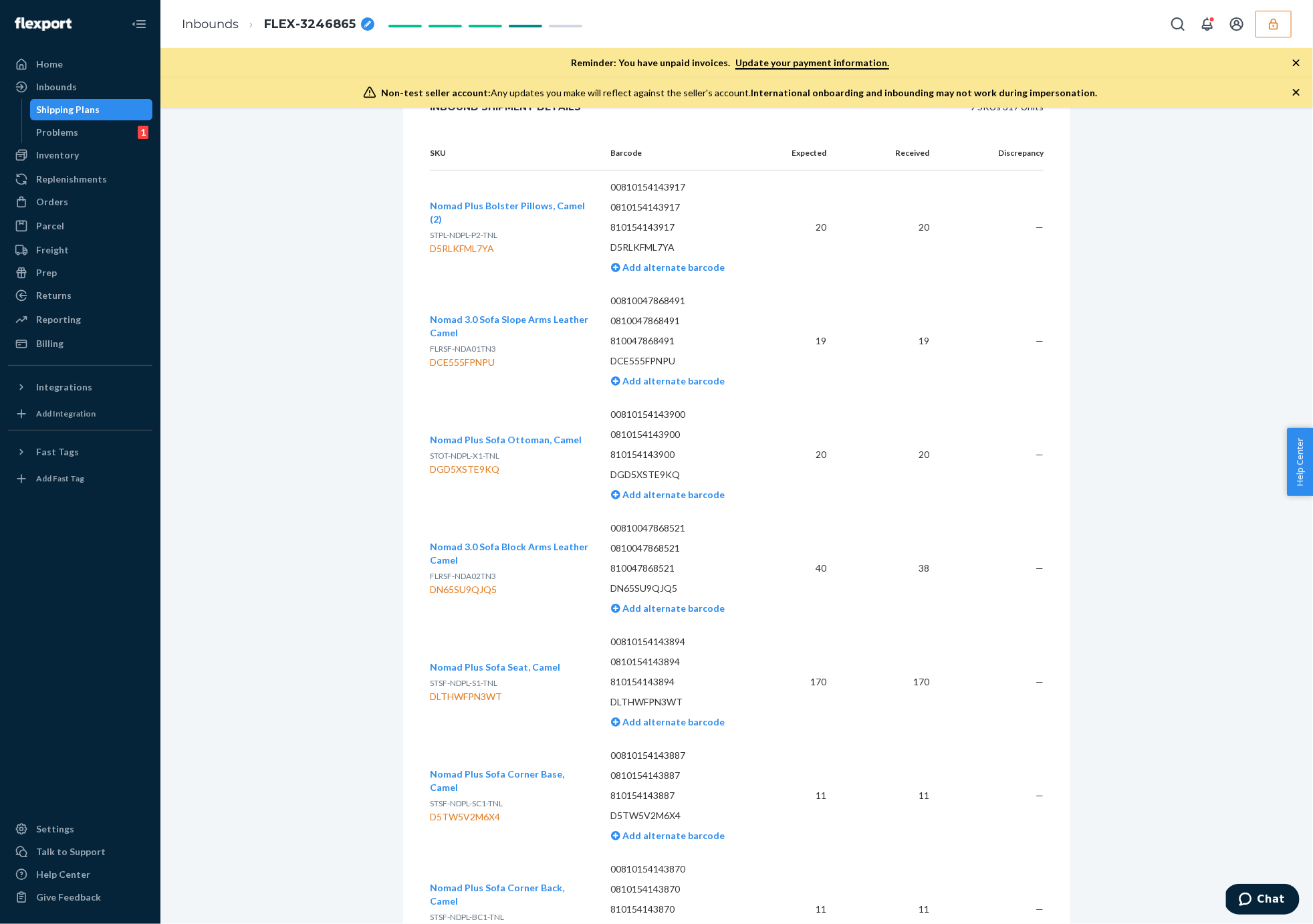
scroll to position [321, 0]
click at [466, 577] on span "FLRSF-NDA02TN3" at bounding box center [463, 575] width 66 height 10
click at [462, 584] on div "DN65SU9QJQ5" at bounding box center [510, 588] width 160 height 13
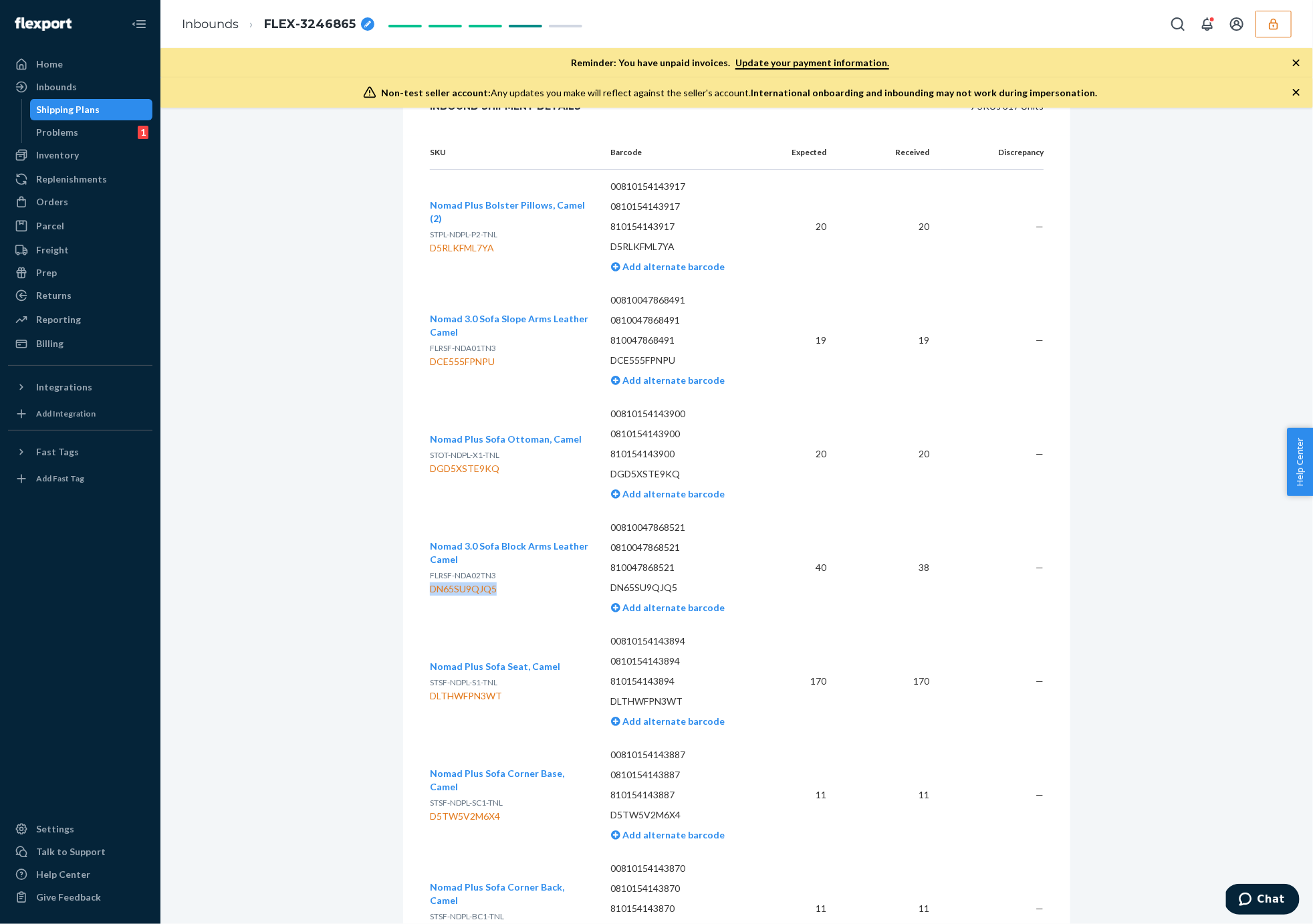
click at [462, 584] on div "DN65SU9QJQ5" at bounding box center [510, 588] width 160 height 13
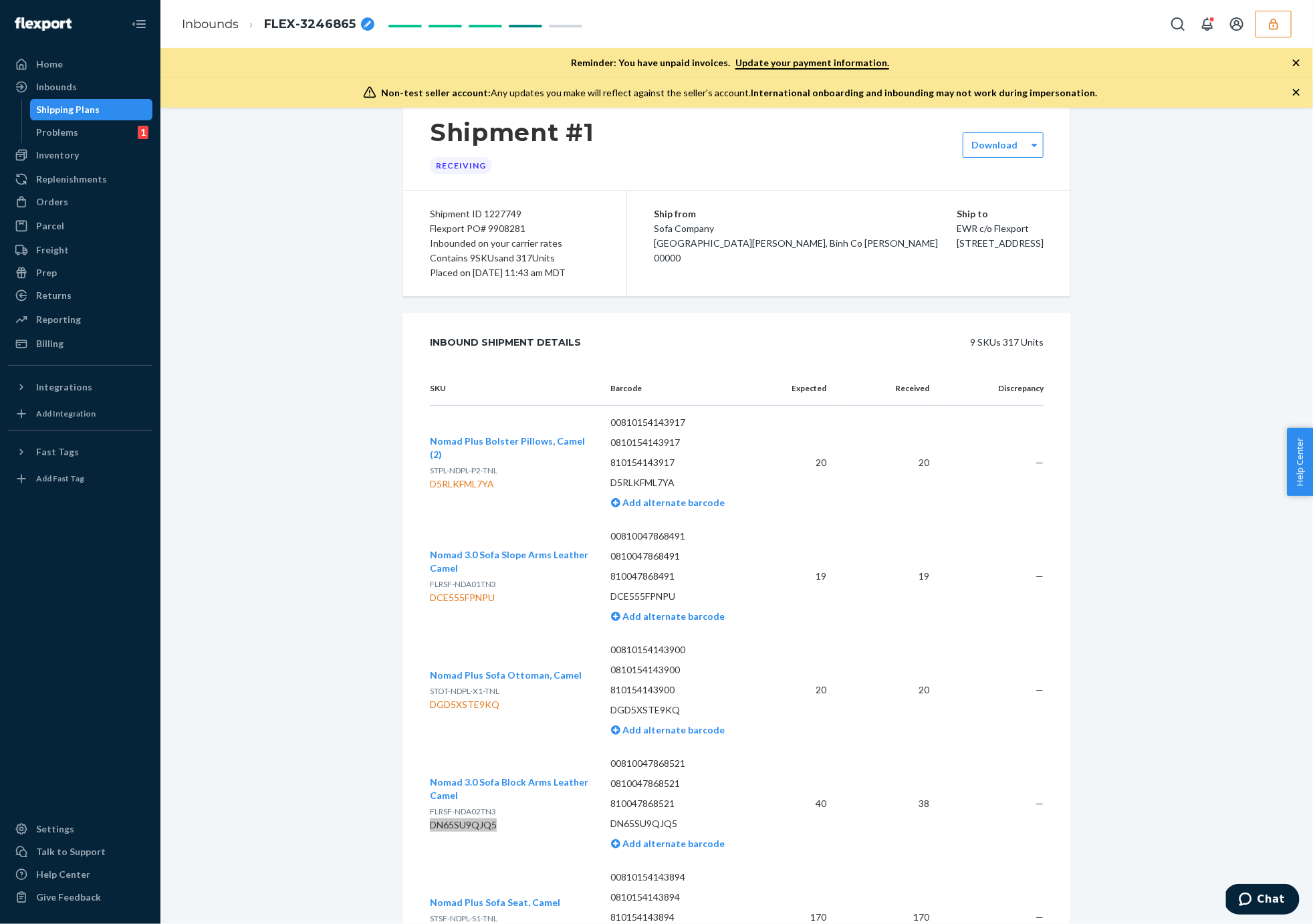
scroll to position [102, 0]
